Goal: Transaction & Acquisition: Book appointment/travel/reservation

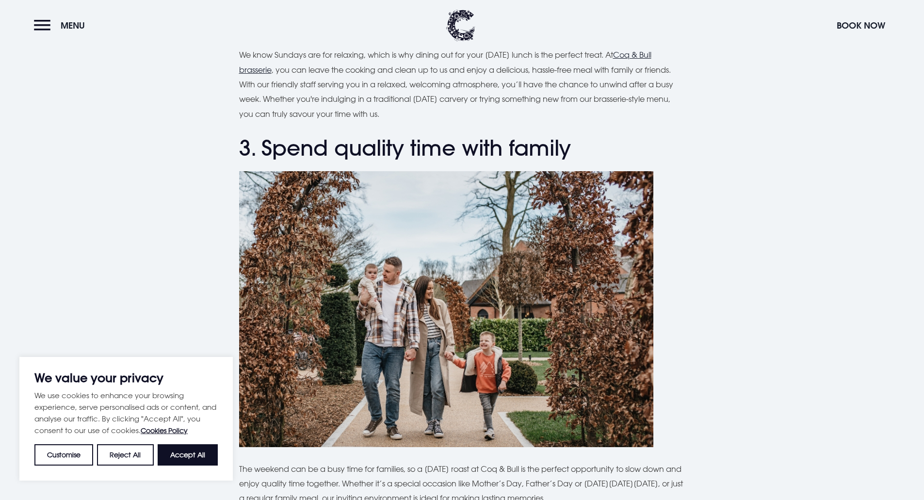
scroll to position [1261, 0]
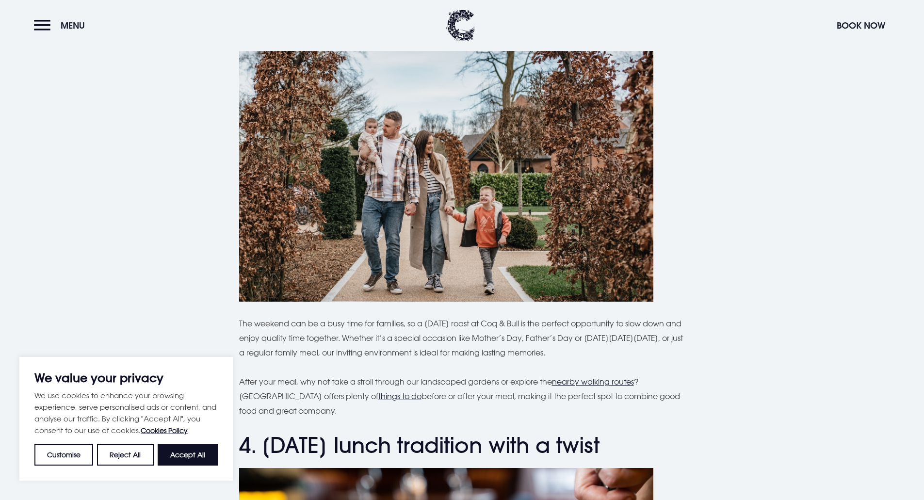
click at [207, 452] on button "Accept All" at bounding box center [188, 454] width 60 height 21
checkbox input "true"
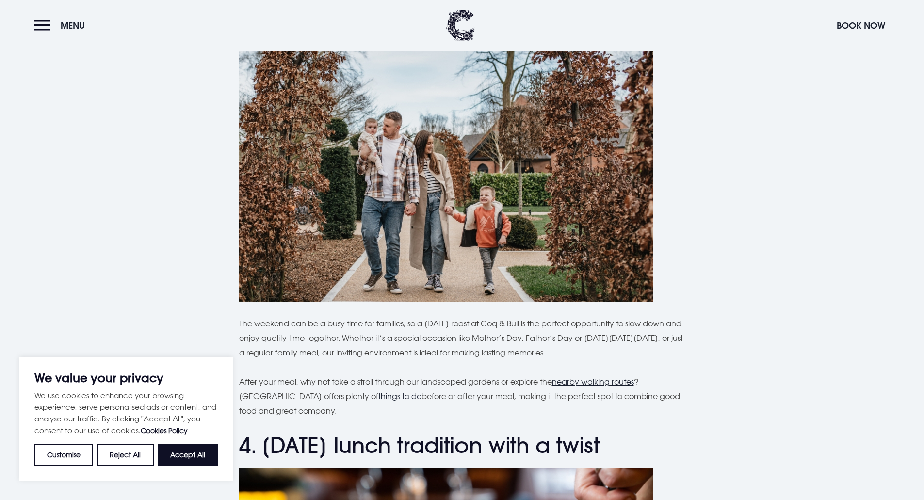
checkbox input "true"
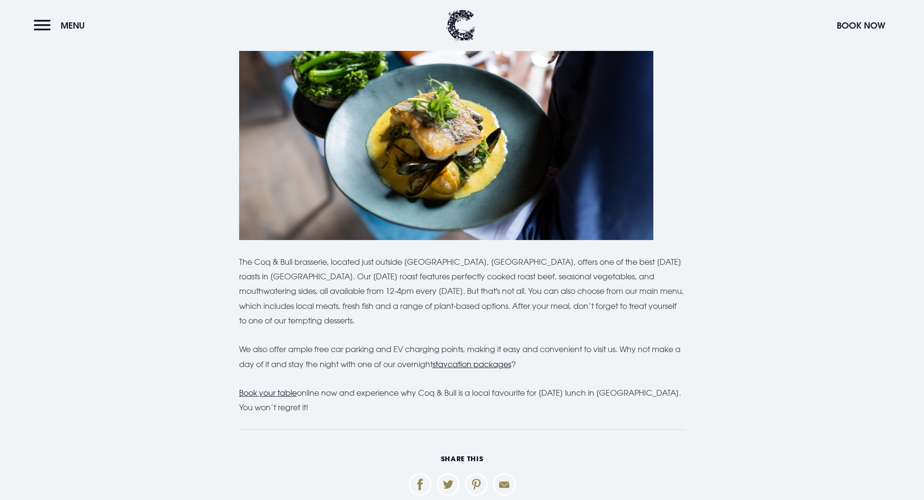
scroll to position [2715, 0]
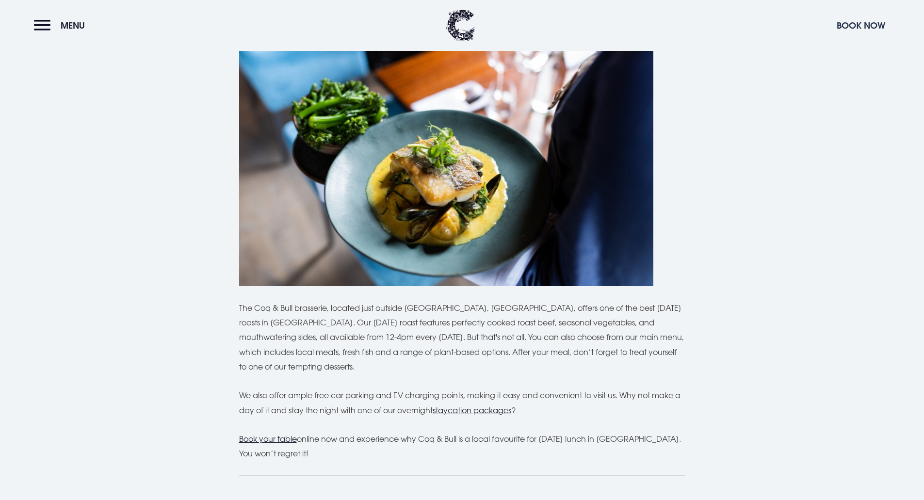
click at [852, 27] on button "Book Now" at bounding box center [860, 25] width 58 height 21
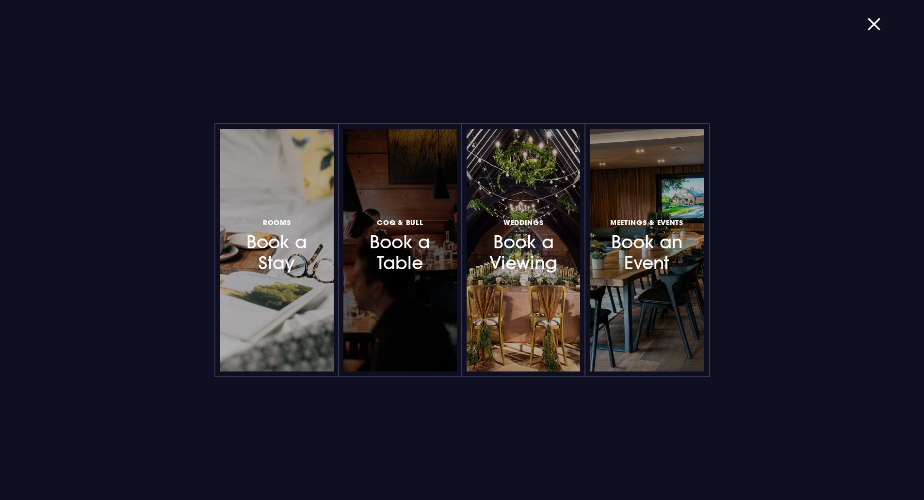
click at [409, 257] on h3 "Coq & Bull Book a Table" at bounding box center [400, 245] width 84 height 58
